Goal: Navigation & Orientation: Understand site structure

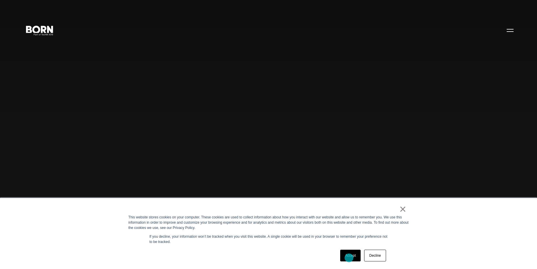
click at [351, 263] on div "× This website stores cookies on your computer. These cookies are used to colle…" at bounding box center [269, 233] width 292 height 71
click at [352, 257] on link "Accept" at bounding box center [350, 255] width 21 height 12
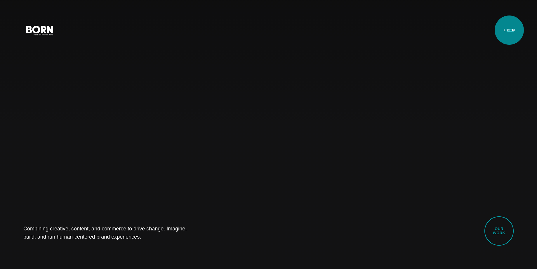
click at [509, 30] on button "Primary Menu" at bounding box center [510, 30] width 14 height 12
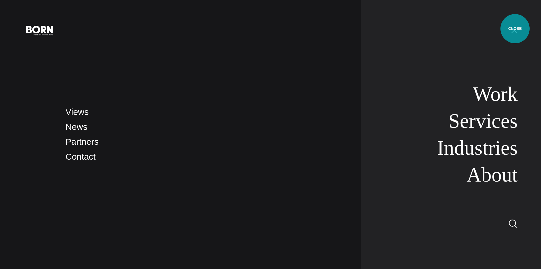
click at [515, 29] on button "Primary Menu" at bounding box center [514, 30] width 14 height 12
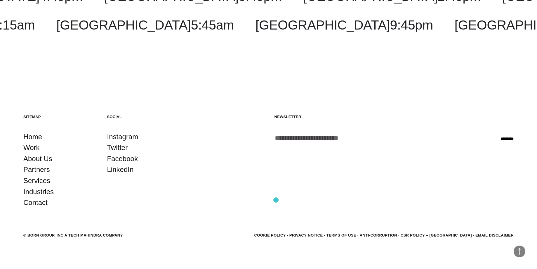
scroll to position [1853, 0]
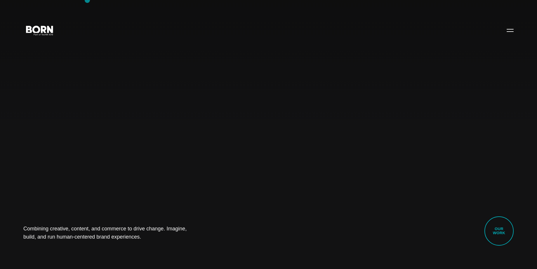
scroll to position [1853, 0]
